Goal: Task Accomplishment & Management: Complete application form

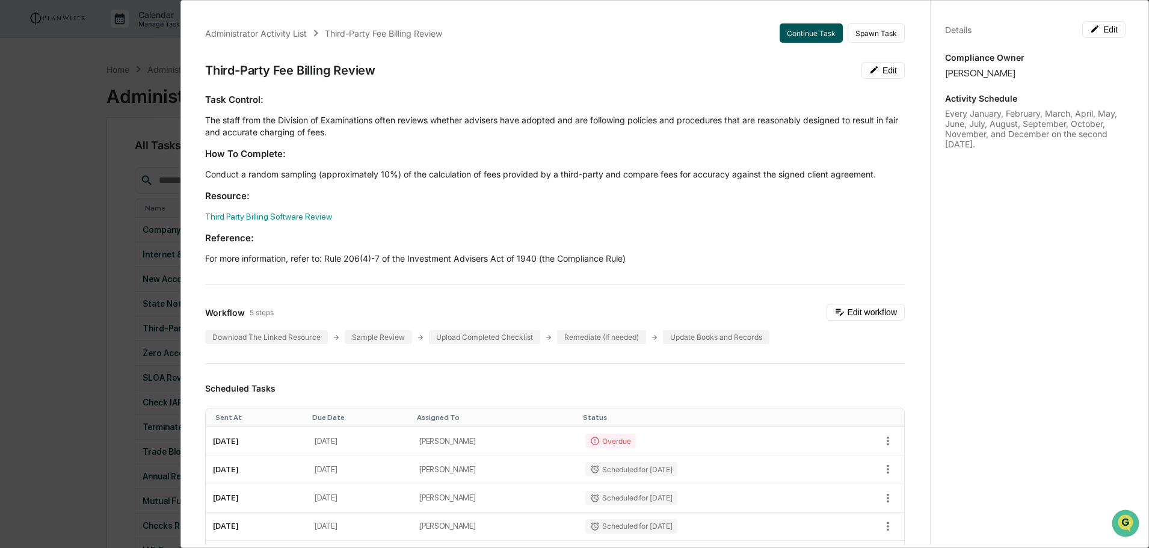
click at [797, 30] on button "Continue Task" at bounding box center [811, 32] width 63 height 19
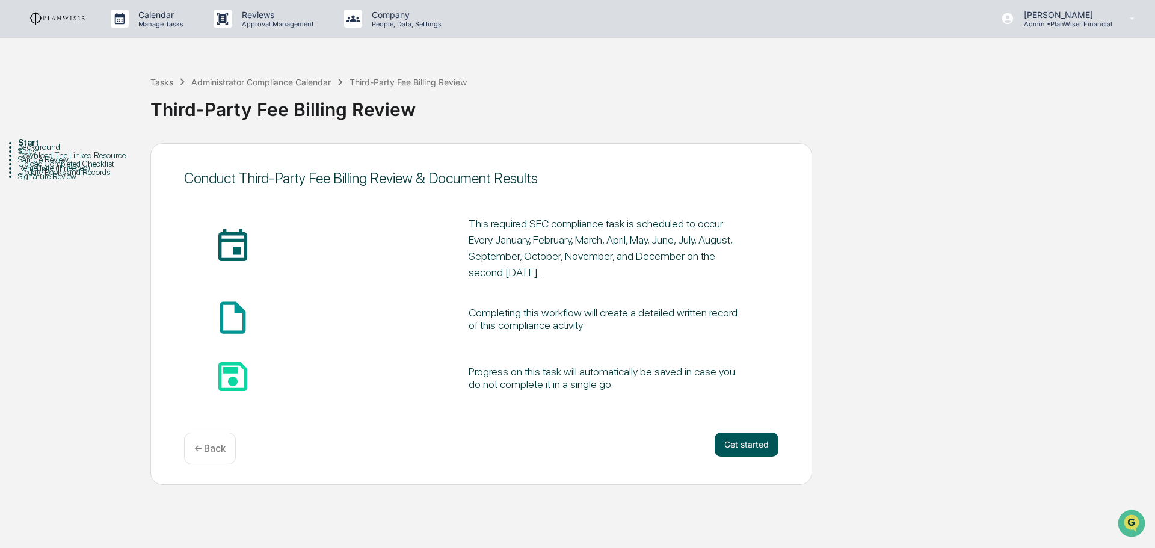
click at [737, 440] on button "Get started" at bounding box center [747, 445] width 64 height 24
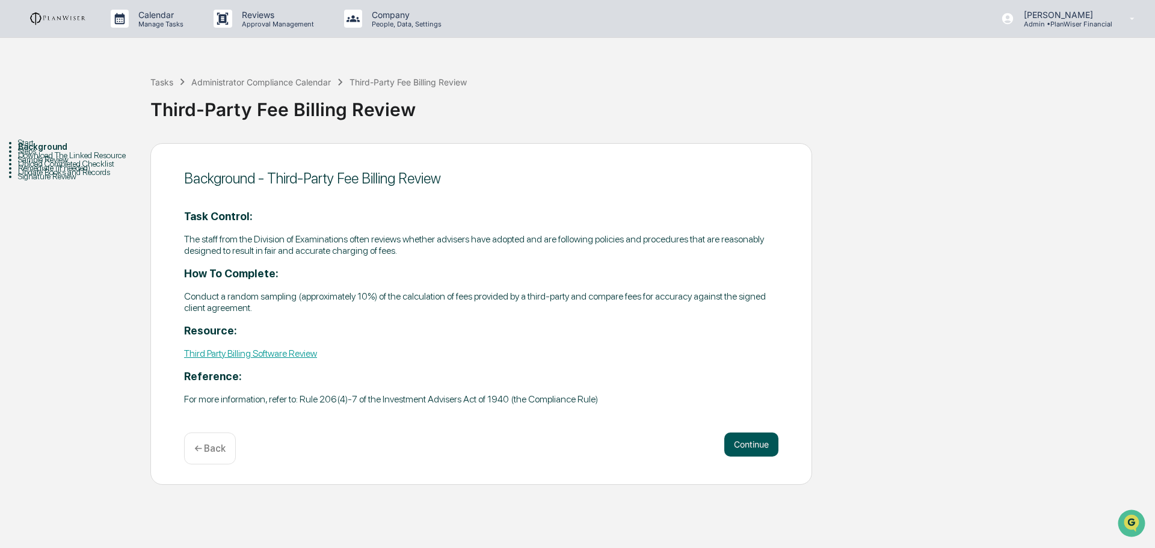
click at [760, 443] on button "Continue" at bounding box center [751, 445] width 54 height 24
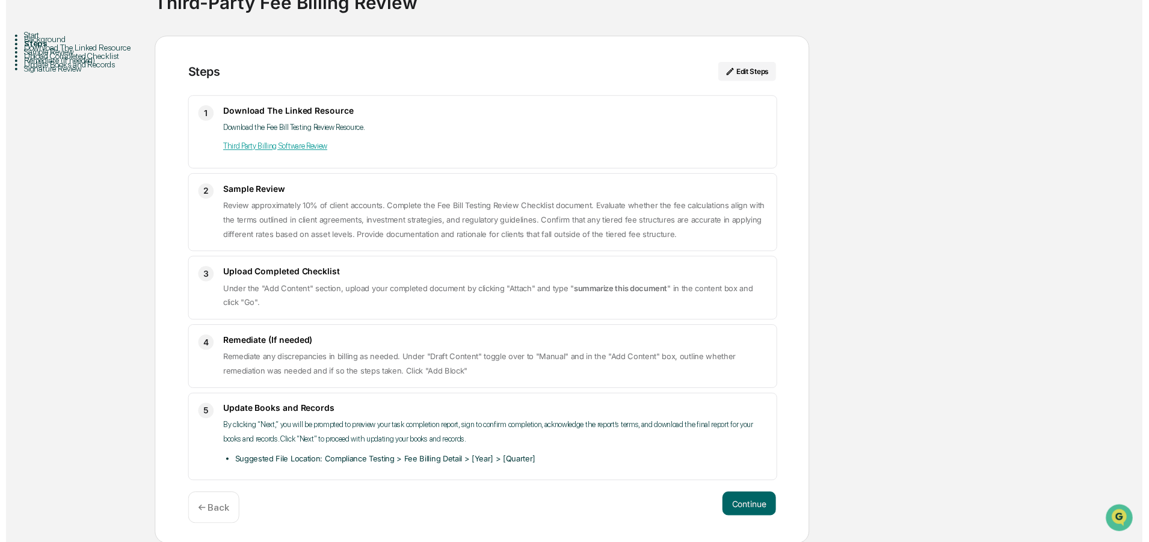
scroll to position [108, 0]
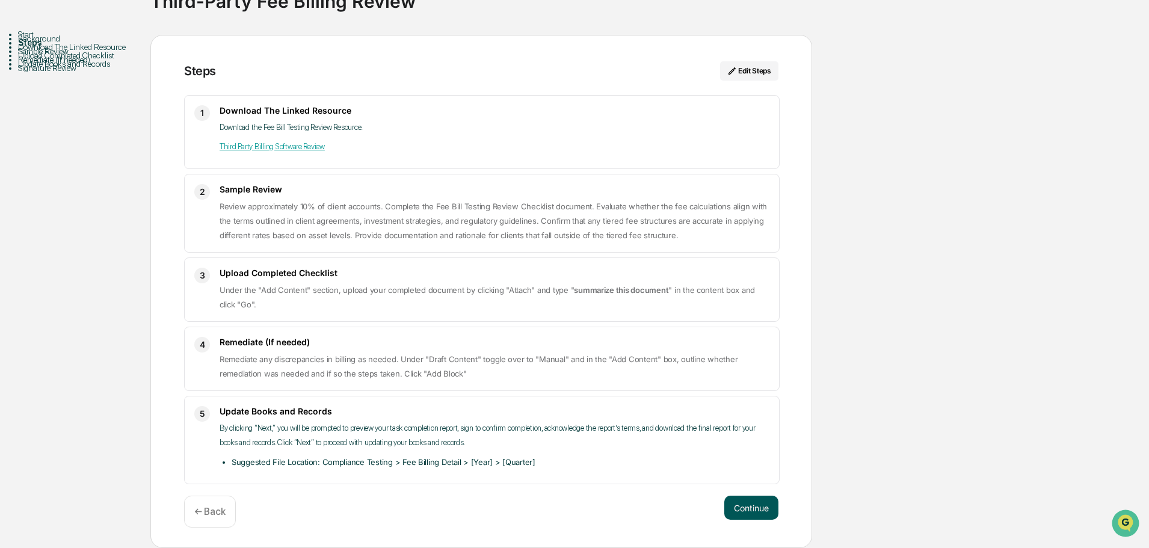
click at [748, 505] on button "Continue" at bounding box center [751, 508] width 54 height 24
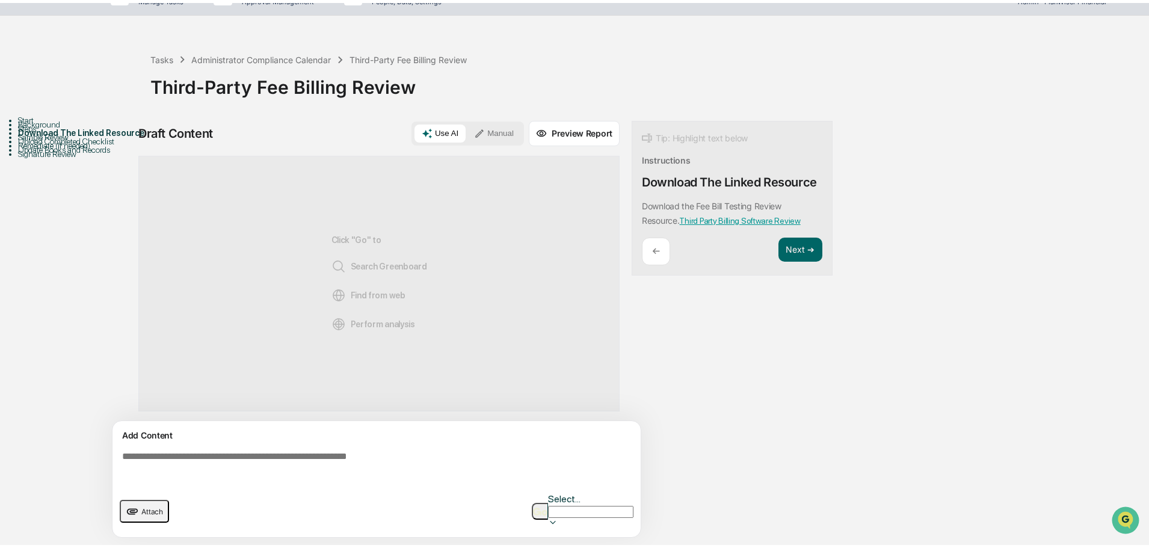
scroll to position [9, 0]
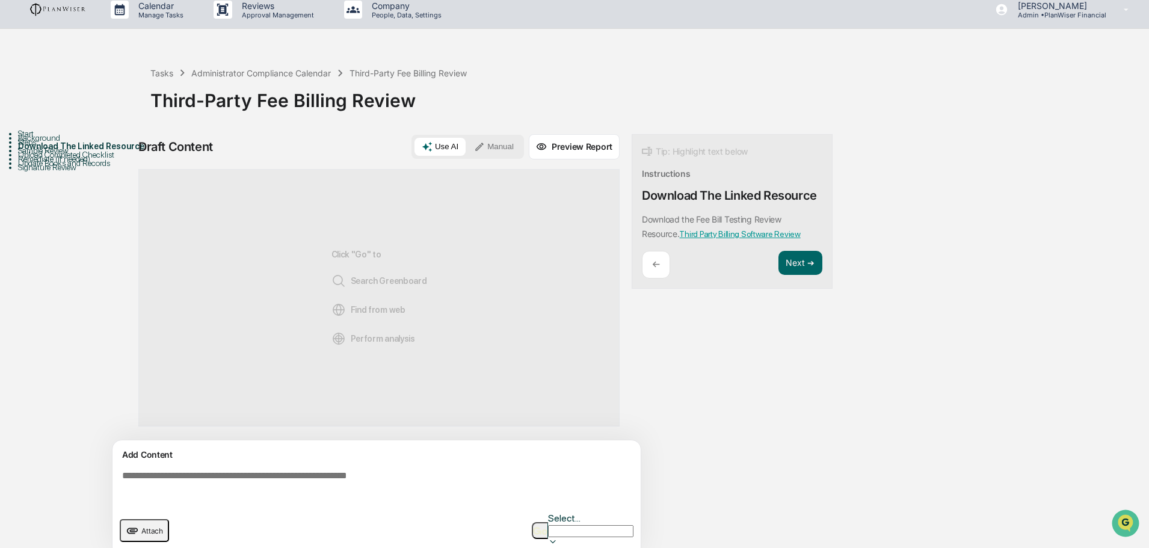
drag, startPoint x: 146, startPoint y: 514, endPoint x: 135, endPoint y: 525, distance: 15.7
click at [135, 525] on button "Attach" at bounding box center [144, 530] width 49 height 23
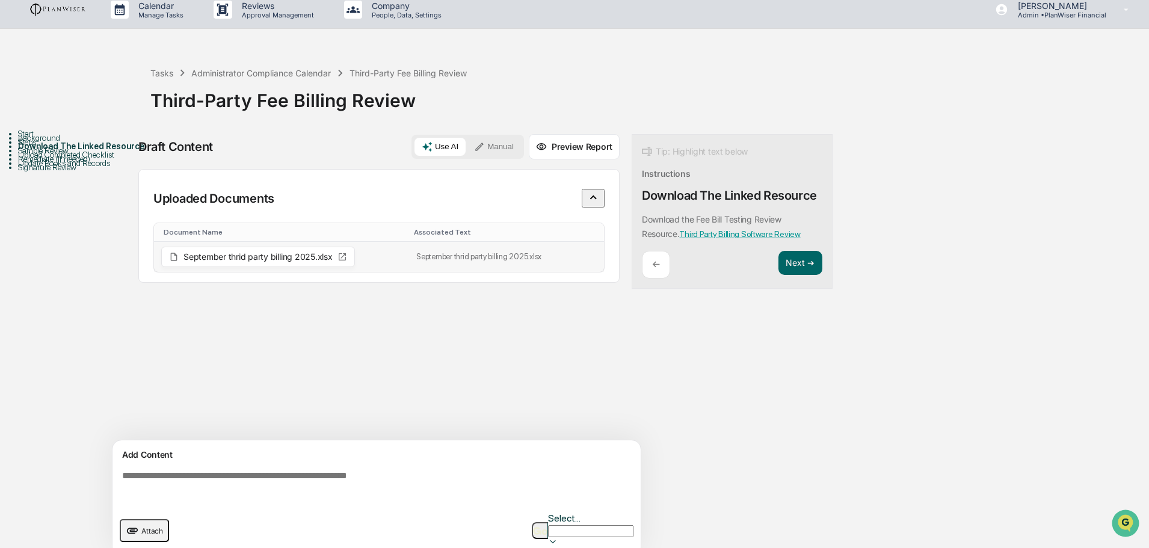
click at [590, 259] on icon at bounding box center [590, 259] width 0 height 0
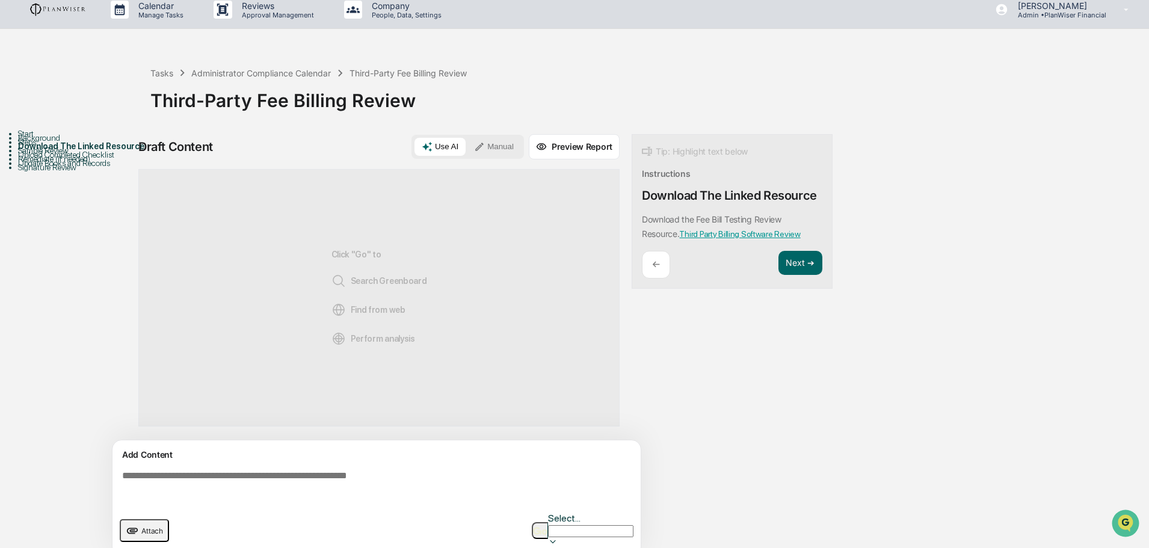
click at [742, 379] on div "Draft Content Use AI Manual Preview Report Sources Click "Go" to Search Greenbo…" at bounding box center [475, 349] width 674 height 430
click at [151, 527] on span "Attach" at bounding box center [152, 530] width 22 height 9
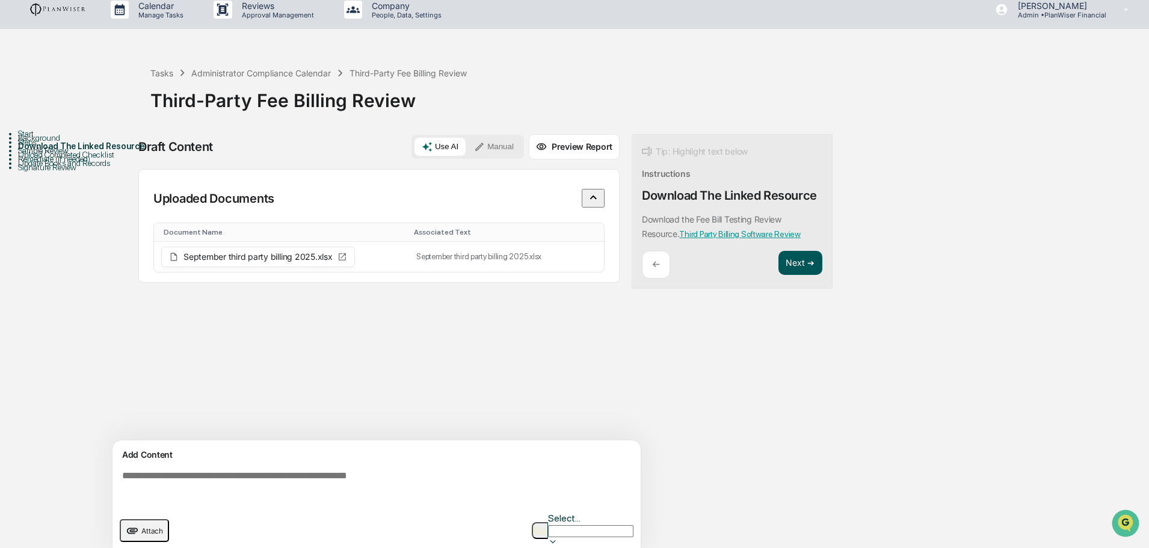
click at [791, 267] on button "Next ➔" at bounding box center [801, 263] width 44 height 25
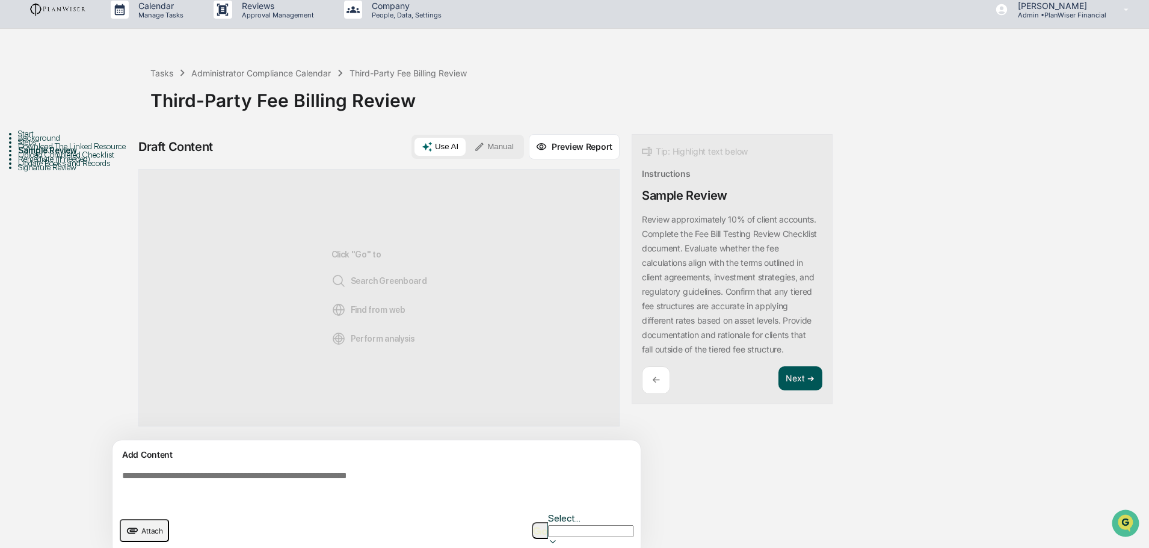
click at [786, 376] on button "Next ➔" at bounding box center [801, 378] width 44 height 25
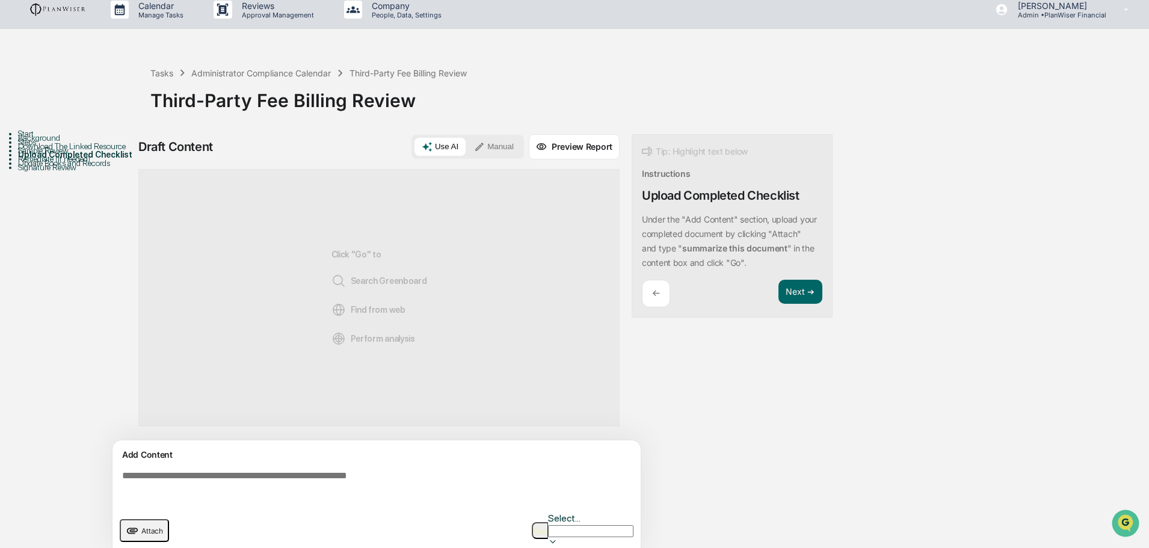
click at [800, 276] on div "Tip: Highlight text below Instructions Upload Completed Checklist Under the "Ad…" at bounding box center [732, 226] width 201 height 184
click at [803, 284] on button "Next ➔" at bounding box center [801, 292] width 44 height 25
click at [655, 311] on p "←" at bounding box center [656, 307] width 8 height 11
click at [655, 288] on p "←" at bounding box center [656, 293] width 8 height 11
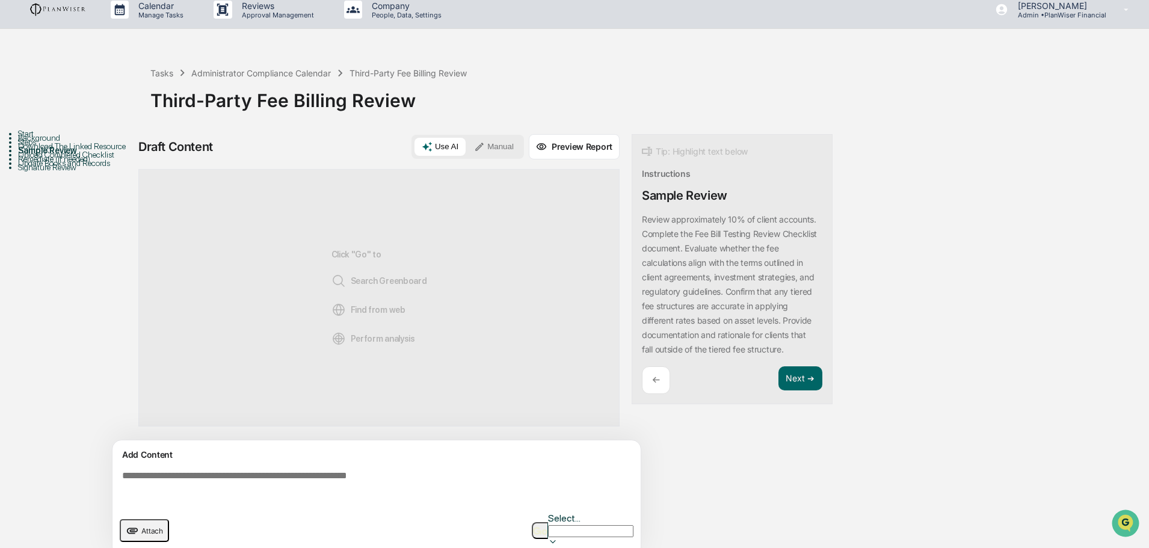
click at [663, 384] on div "←" at bounding box center [656, 380] width 28 height 28
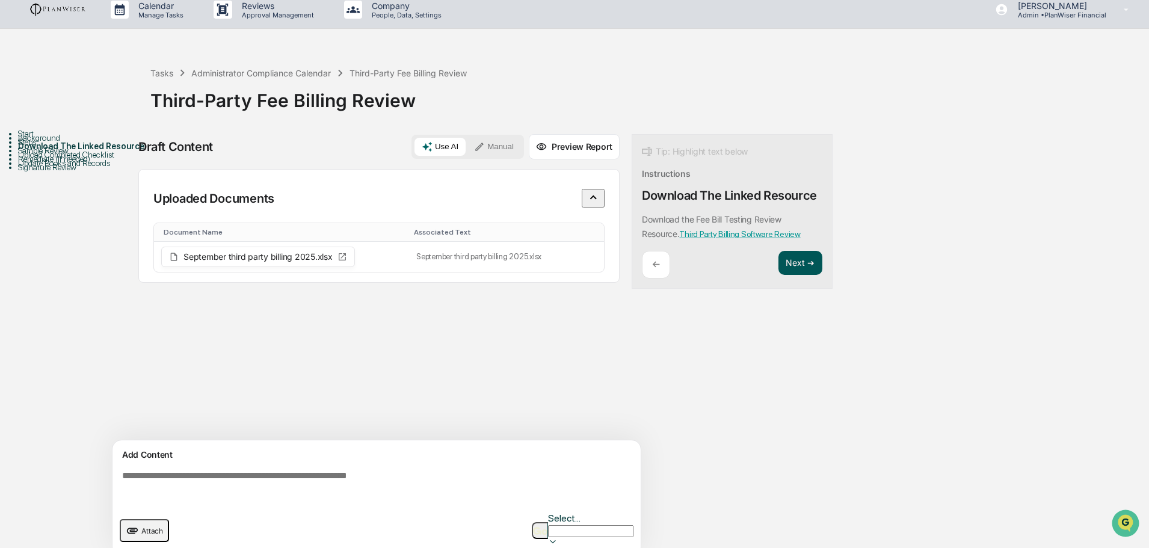
click at [803, 264] on button "Next ➔" at bounding box center [801, 263] width 44 height 25
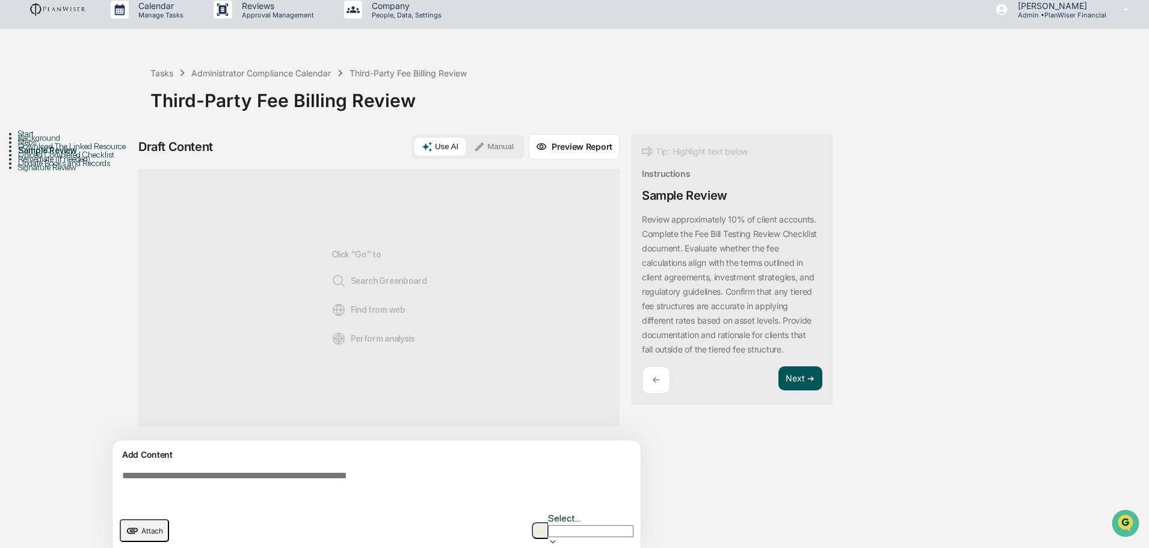
click at [798, 374] on button "Next ➔" at bounding box center [801, 378] width 44 height 25
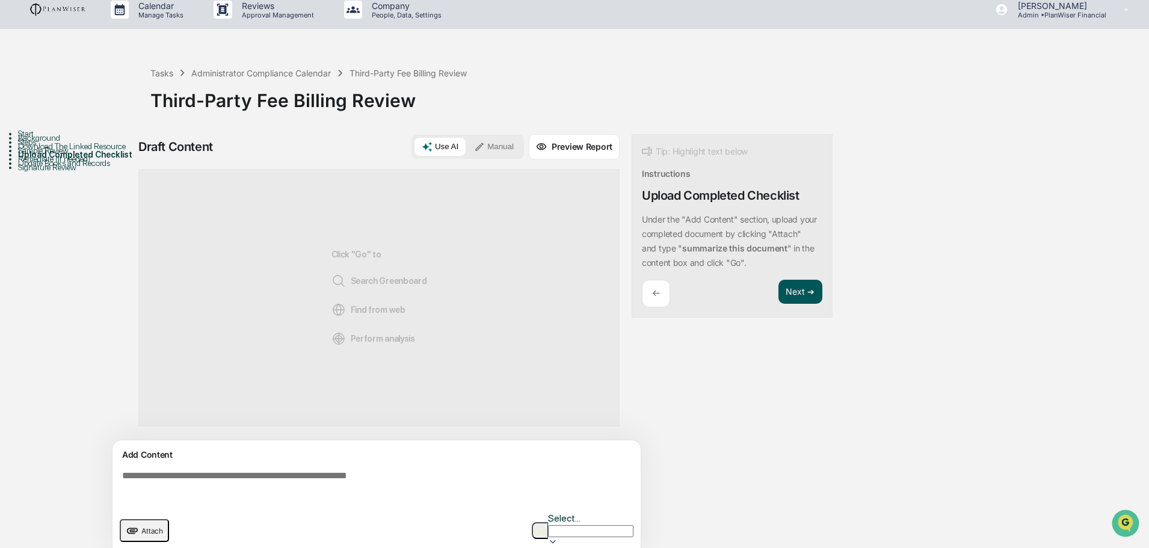
click at [799, 290] on button "Next ➔" at bounding box center [801, 292] width 44 height 25
click at [800, 304] on button "Next ➔" at bounding box center [801, 306] width 44 height 25
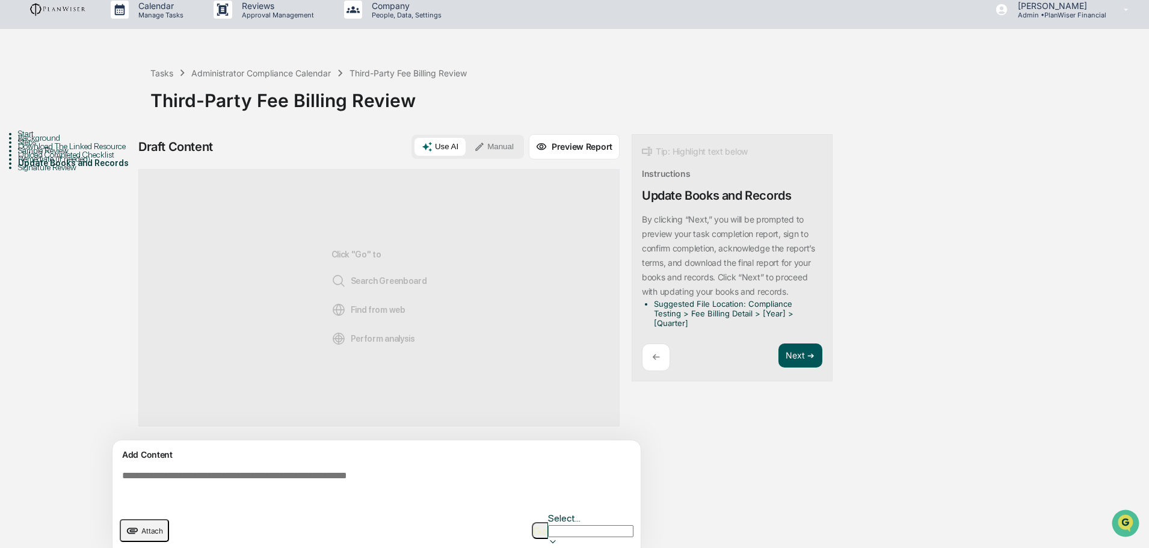
click at [802, 349] on button "Next ➔" at bounding box center [801, 356] width 44 height 25
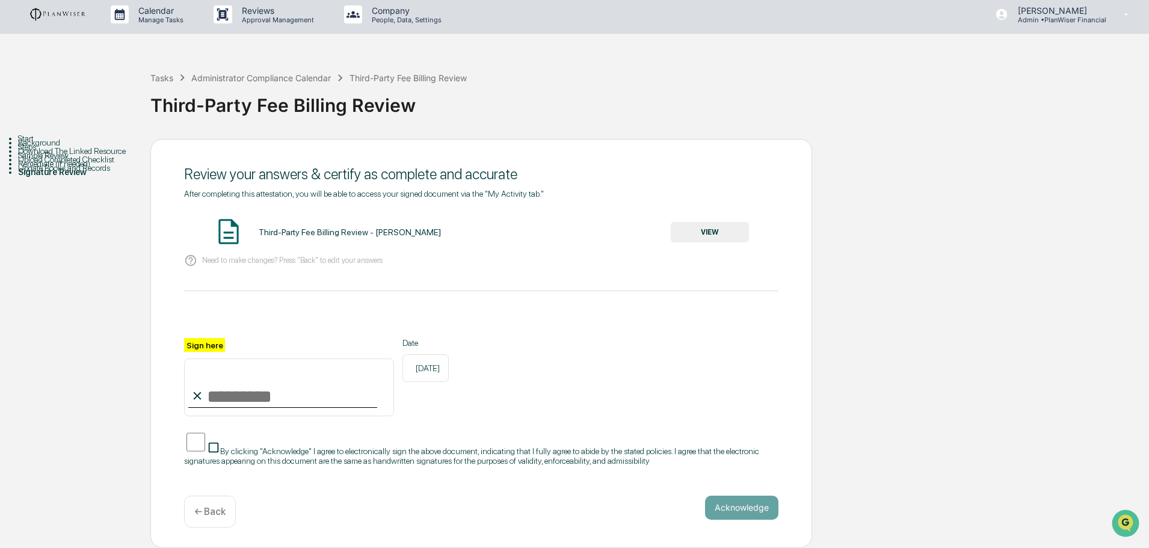
drag, startPoint x: 283, startPoint y: 396, endPoint x: 280, endPoint y: 402, distance: 6.2
click at [283, 396] on input "Sign here" at bounding box center [289, 388] width 210 height 58
type input "**********"
click at [717, 227] on button "VIEW" at bounding box center [710, 232] width 78 height 20
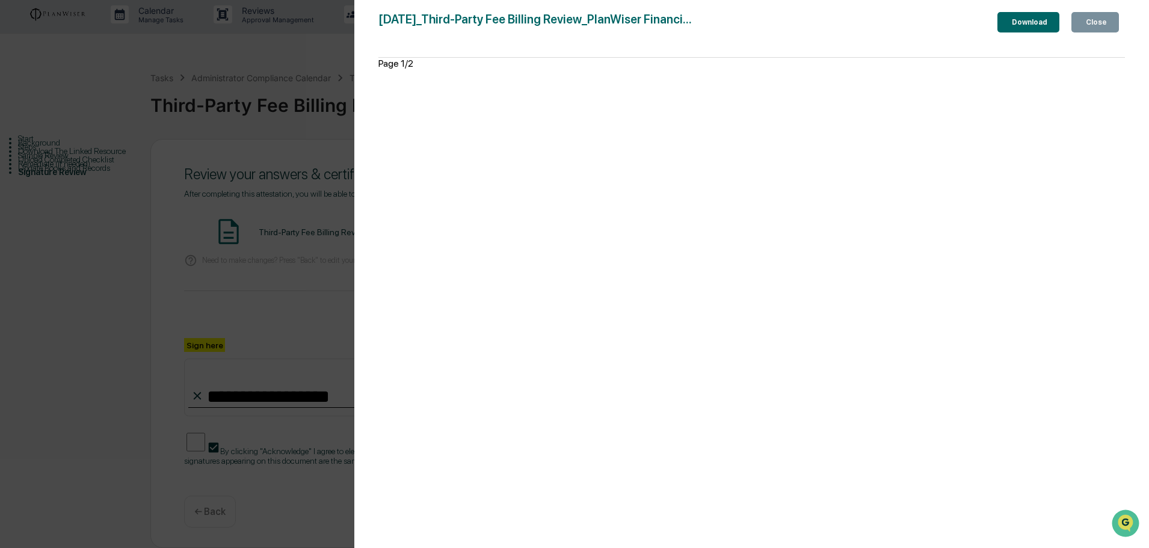
click at [1084, 22] on icon "button" at bounding box center [1084, 22] width 0 height 0
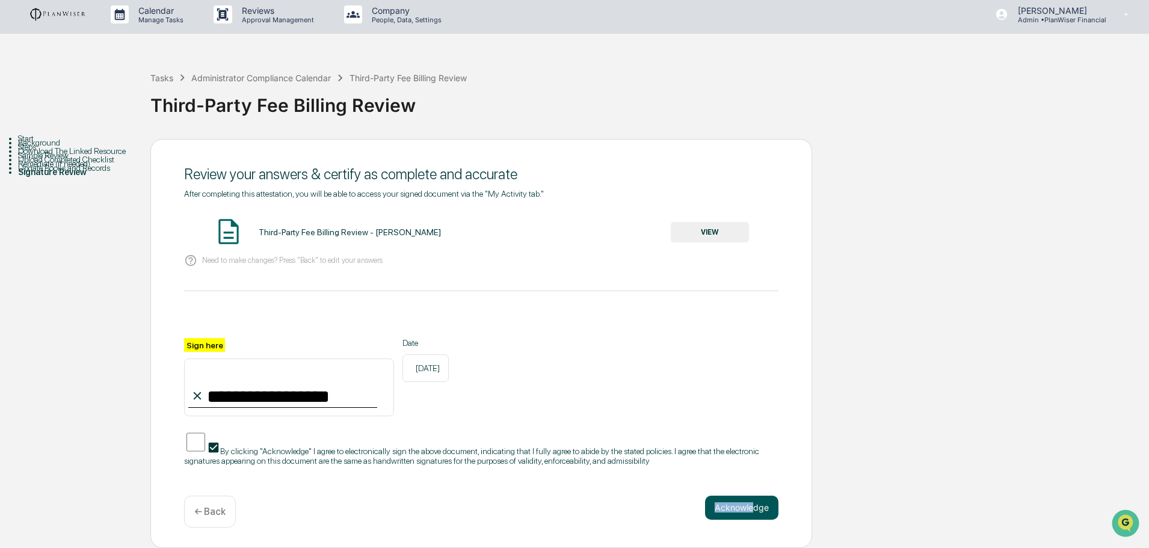
drag, startPoint x: 751, startPoint y: 490, endPoint x: 746, endPoint y: 499, distance: 9.7
click at [751, 496] on div "**********" at bounding box center [481, 343] width 662 height 409
click at [746, 501] on button "Acknowledge" at bounding box center [741, 508] width 73 height 24
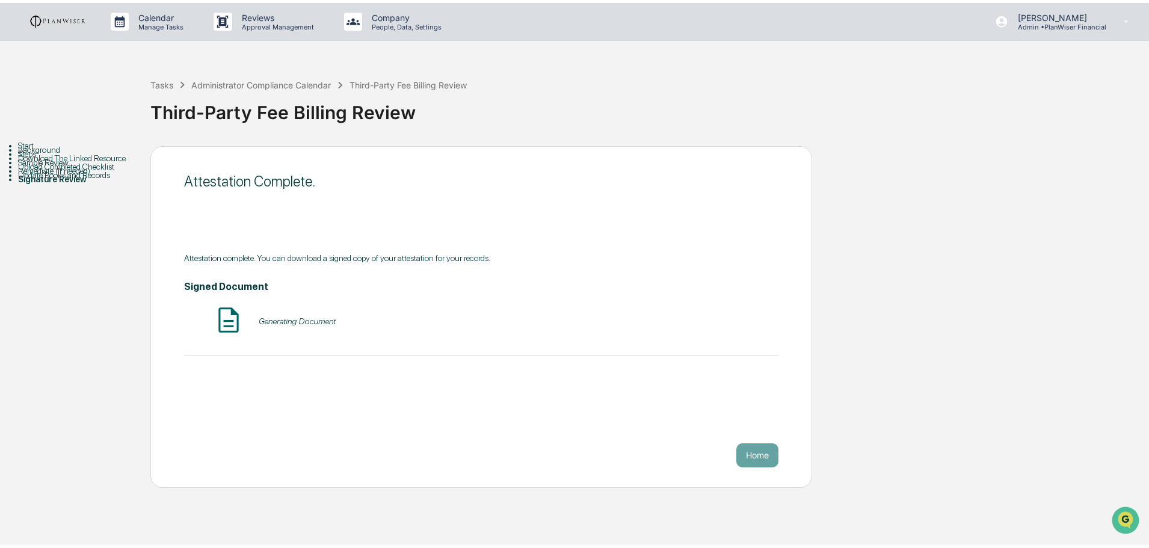
scroll to position [0, 0]
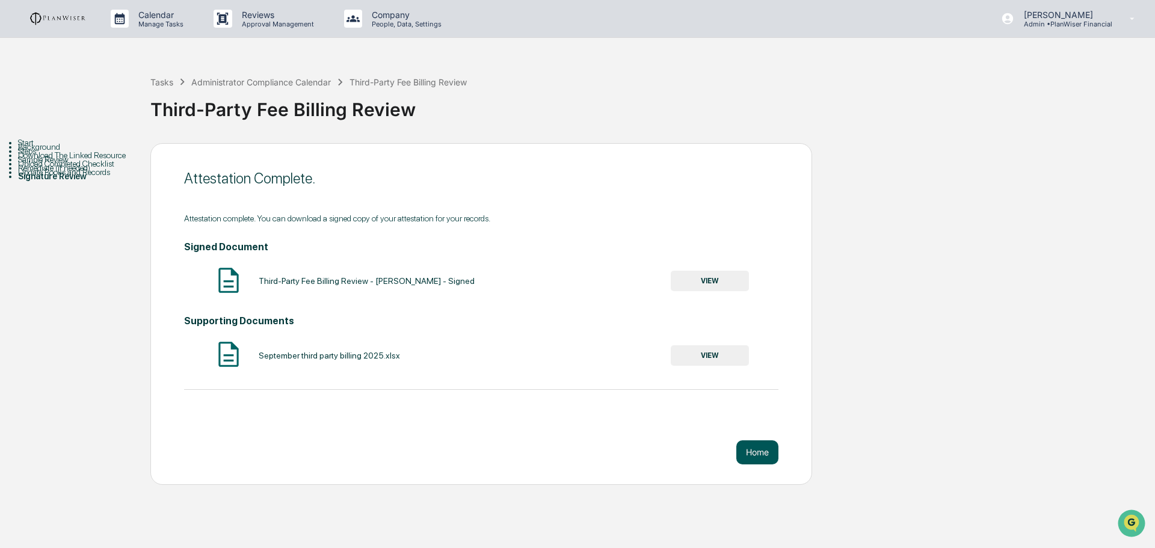
click at [752, 454] on button "Home" at bounding box center [757, 452] width 42 height 24
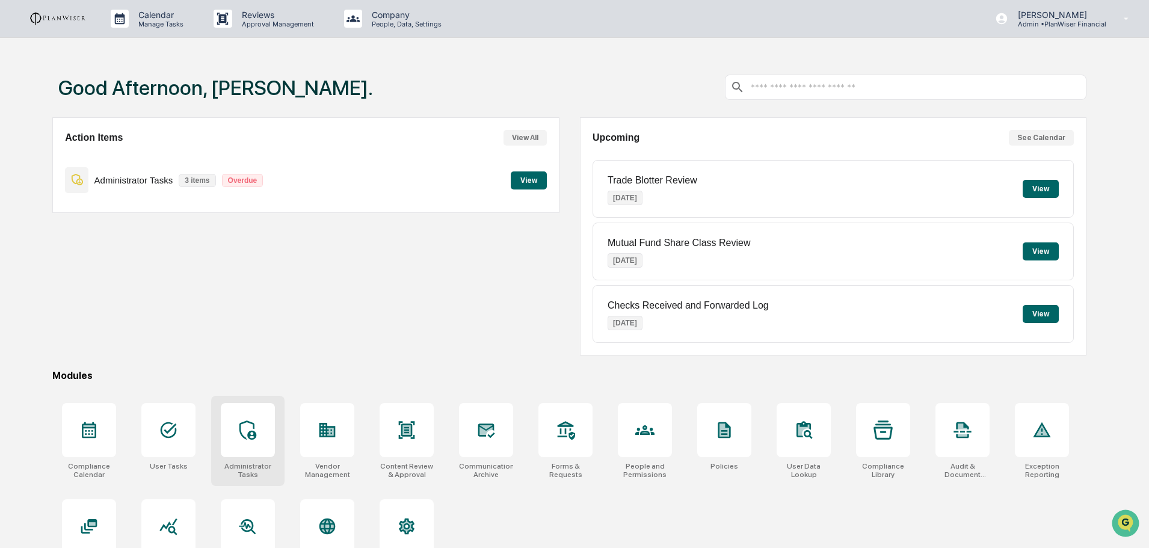
click at [248, 430] on icon at bounding box center [247, 430] width 19 height 19
